Goal: Communication & Community: Ask a question

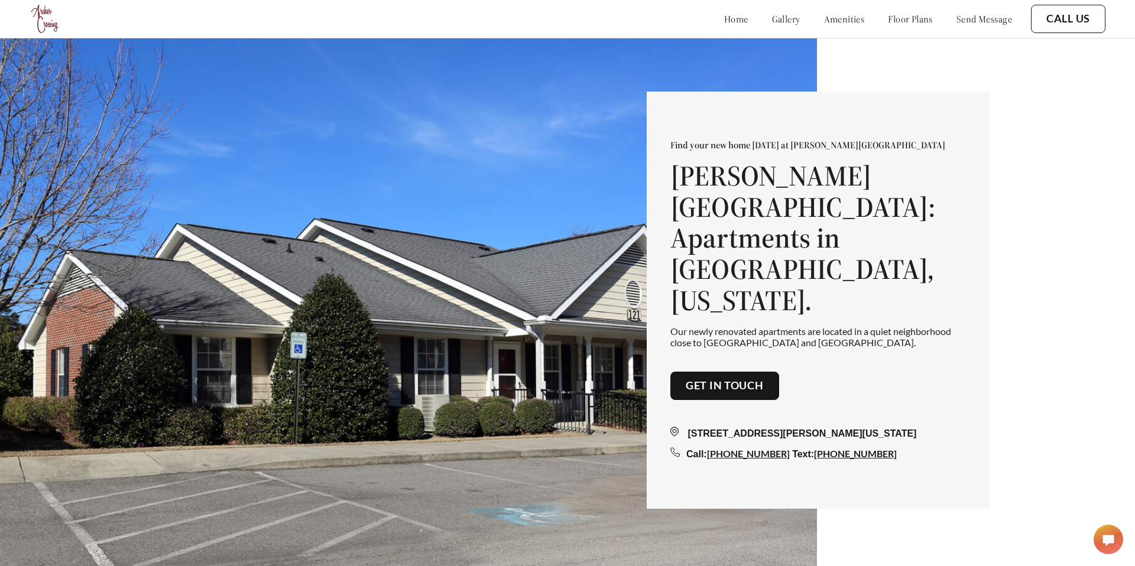
click at [975, 22] on link "send message" at bounding box center [985, 19] width 56 height 12
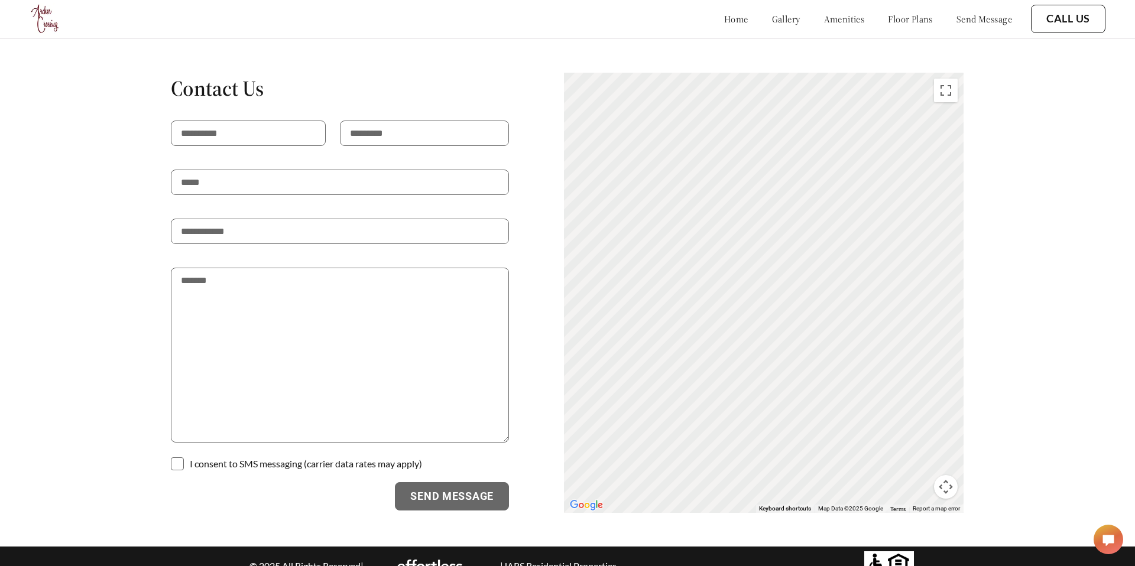
scroll to position [2180, 0]
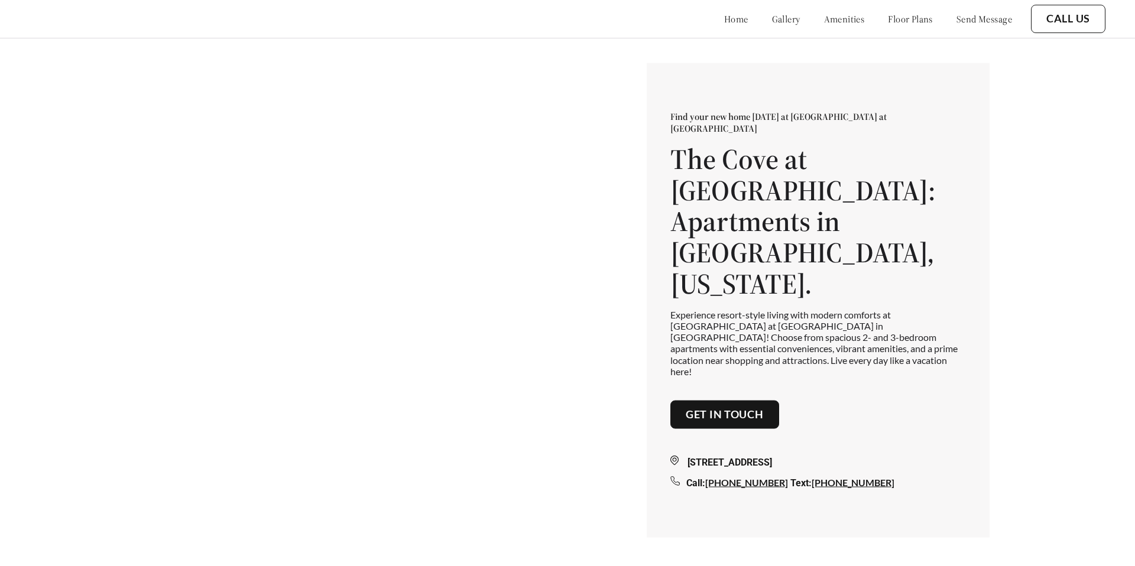
click at [996, 17] on link "send message" at bounding box center [985, 19] width 56 height 12
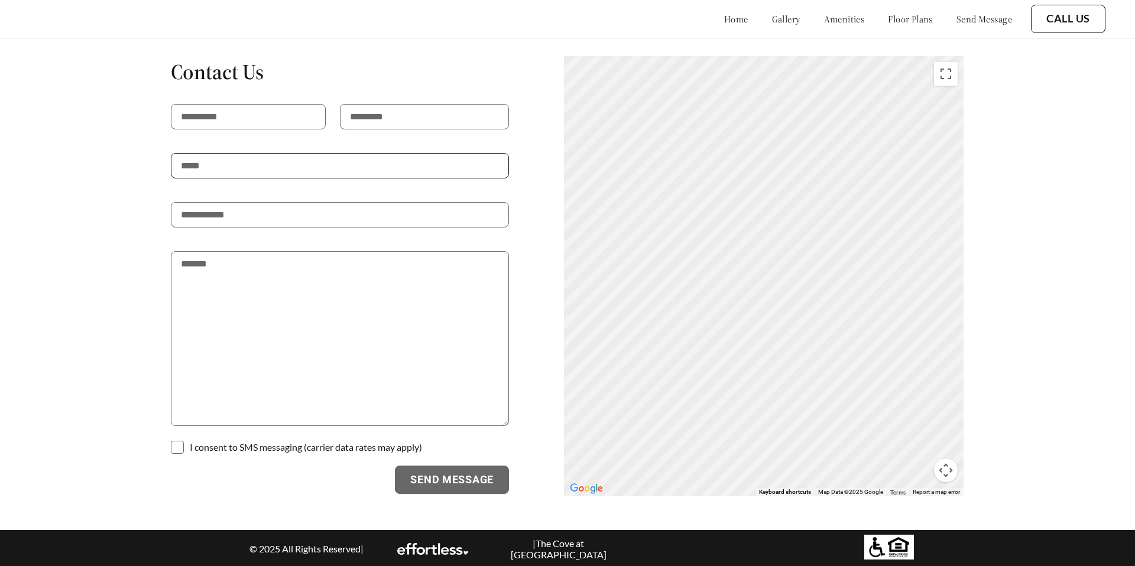
scroll to position [1522, 0]
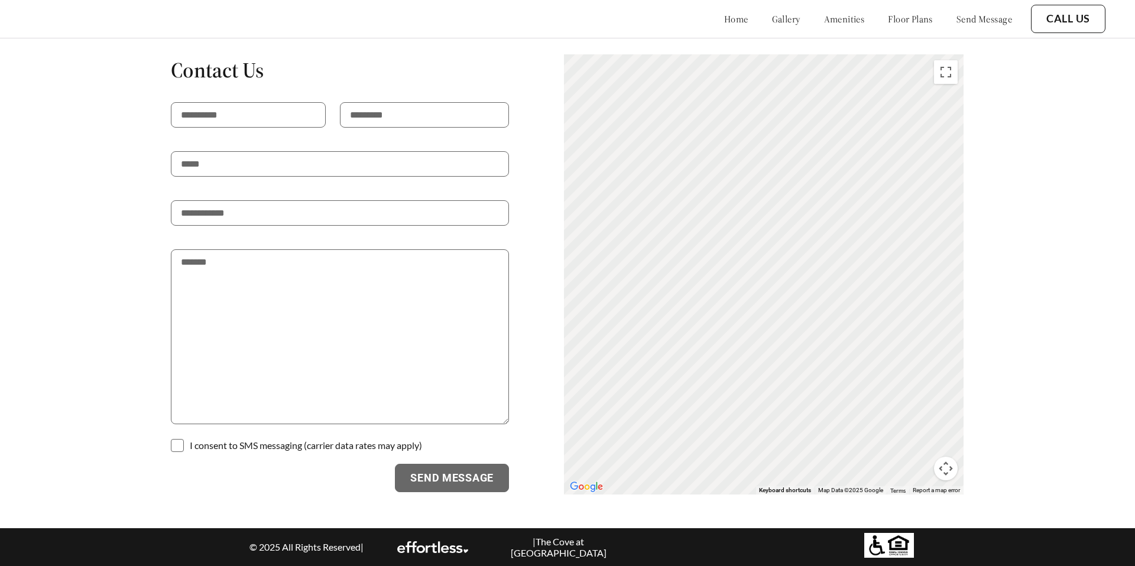
click at [249, 128] on p at bounding box center [248, 140] width 155 height 24
click at [261, 110] on input "text" at bounding box center [248, 114] width 155 height 25
type input "********"
type input "*******"
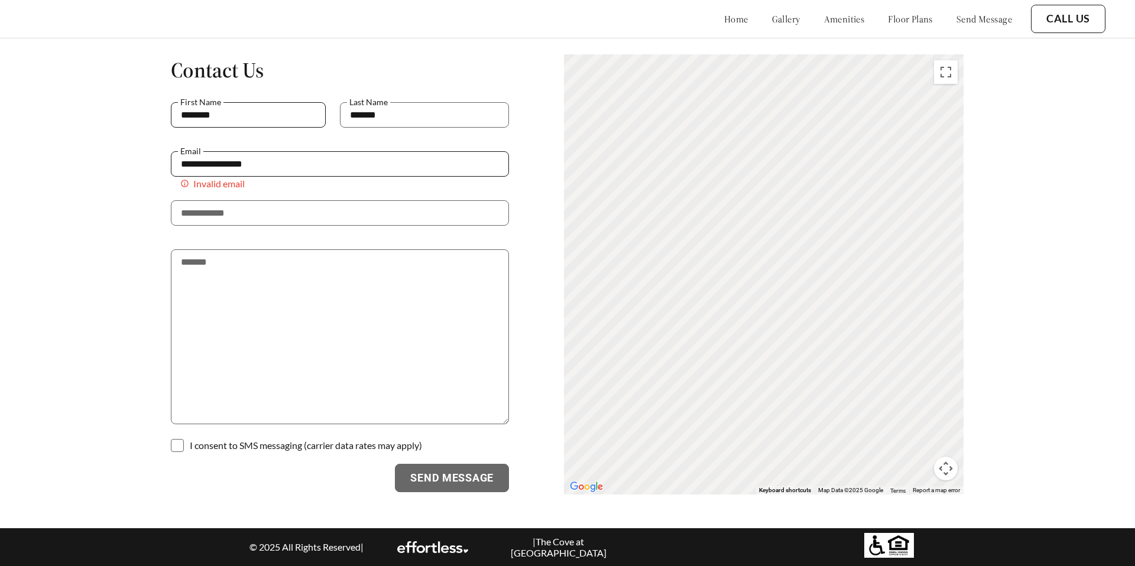
type input "**********"
type textarea "**********"
drag, startPoint x: 172, startPoint y: 441, endPoint x: 175, endPoint y: 448, distance: 7.1
click at [172, 444] on span at bounding box center [177, 445] width 13 height 13
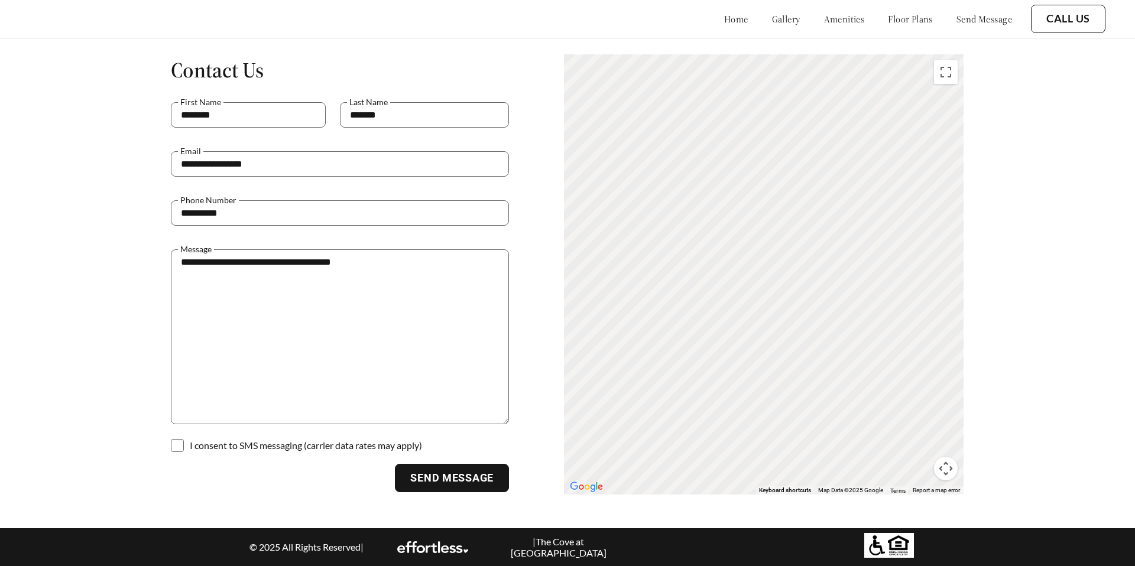
click at [175, 448] on span at bounding box center [177, 445] width 13 height 13
click at [188, 448] on p at bounding box center [340, 437] width 338 height 24
click at [180, 448] on span at bounding box center [177, 445] width 13 height 13
click at [473, 488] on button "Send Message" at bounding box center [452, 478] width 114 height 28
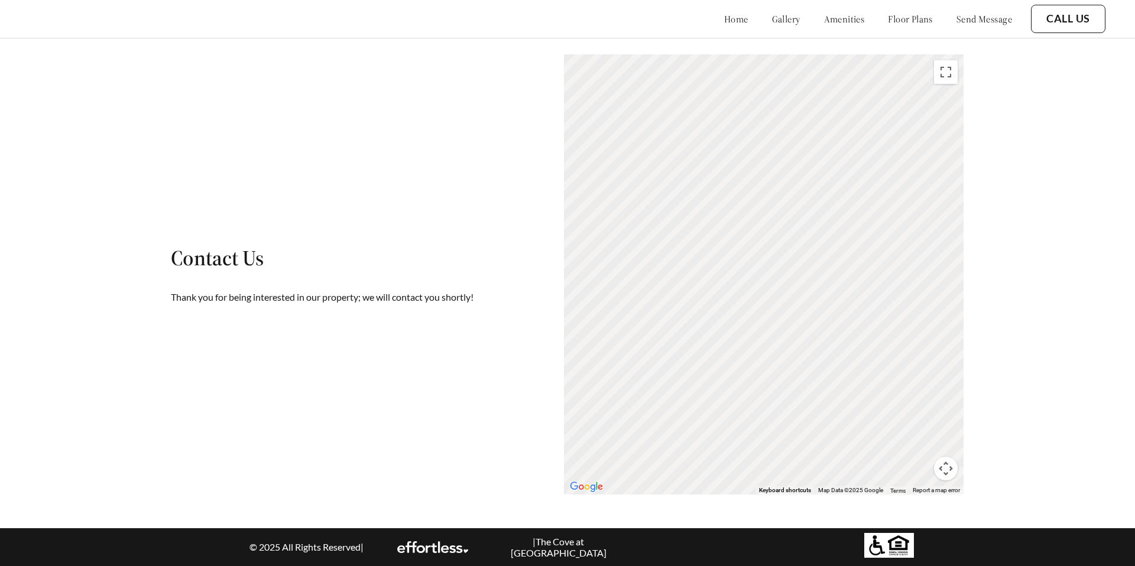
scroll to position [1521, 0]
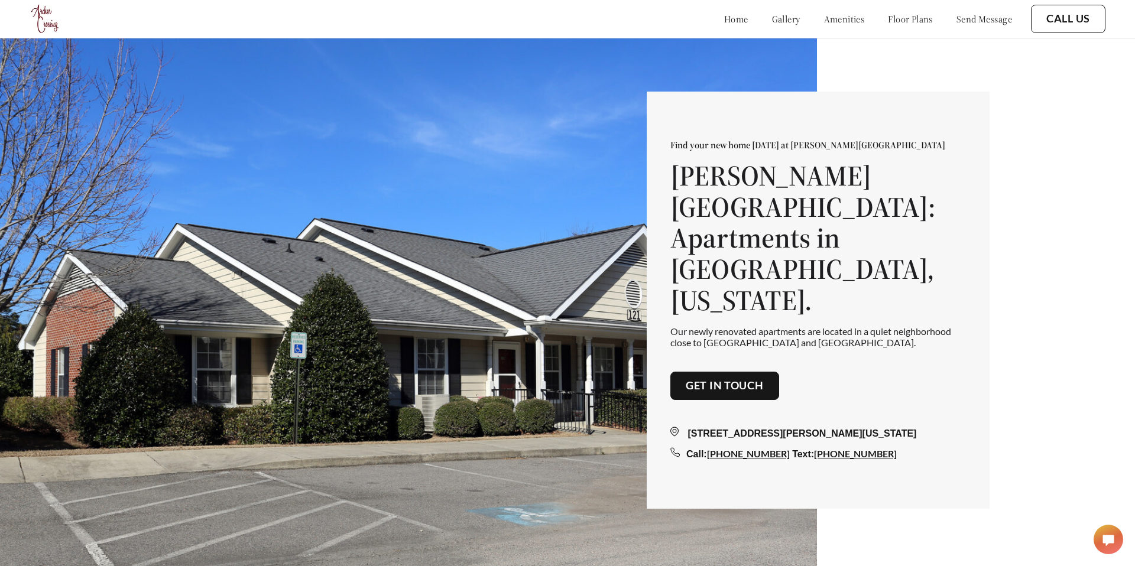
click at [970, 14] on link "send message" at bounding box center [985, 19] width 56 height 12
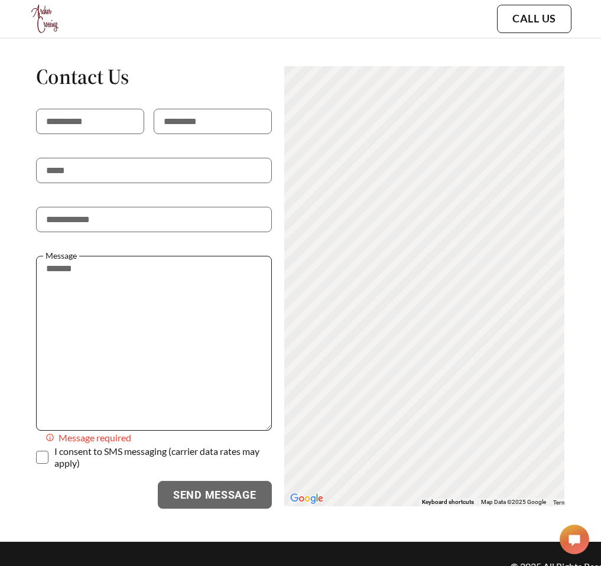
scroll to position [2465, 0]
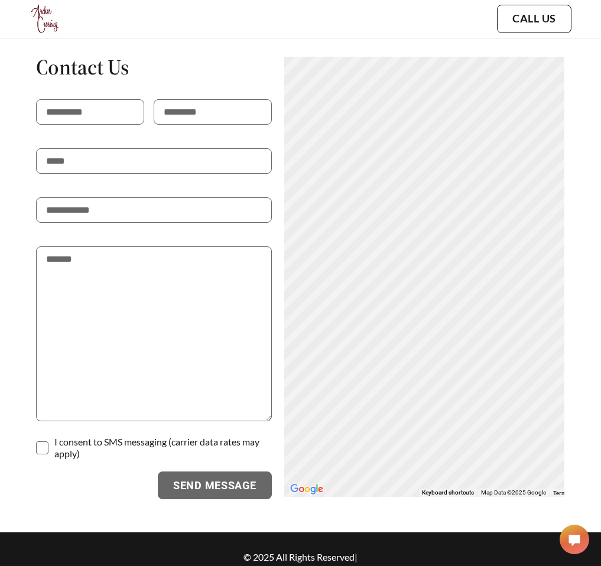
scroll to position [2405, 0]
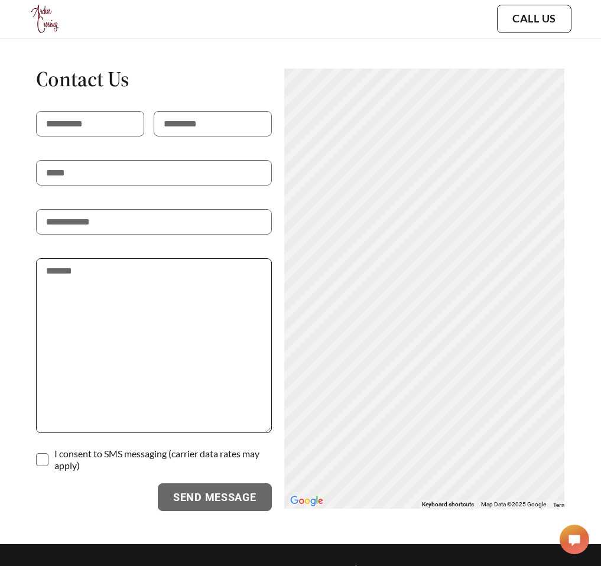
scroll to position [2358, 0]
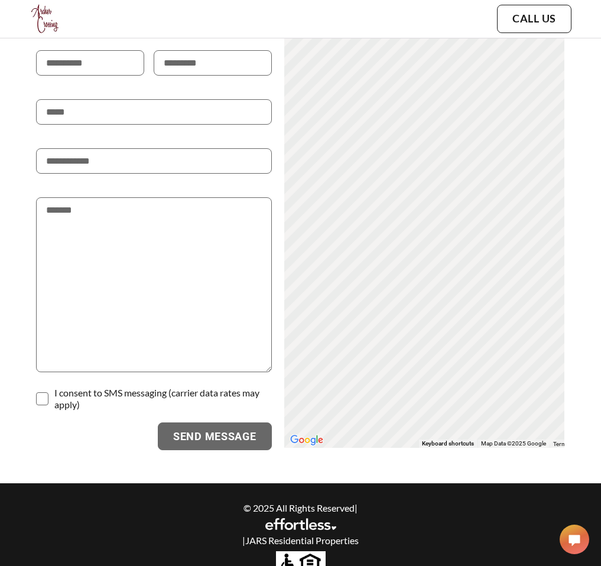
scroll to position [2441, 0]
